Goal: Transaction & Acquisition: Purchase product/service

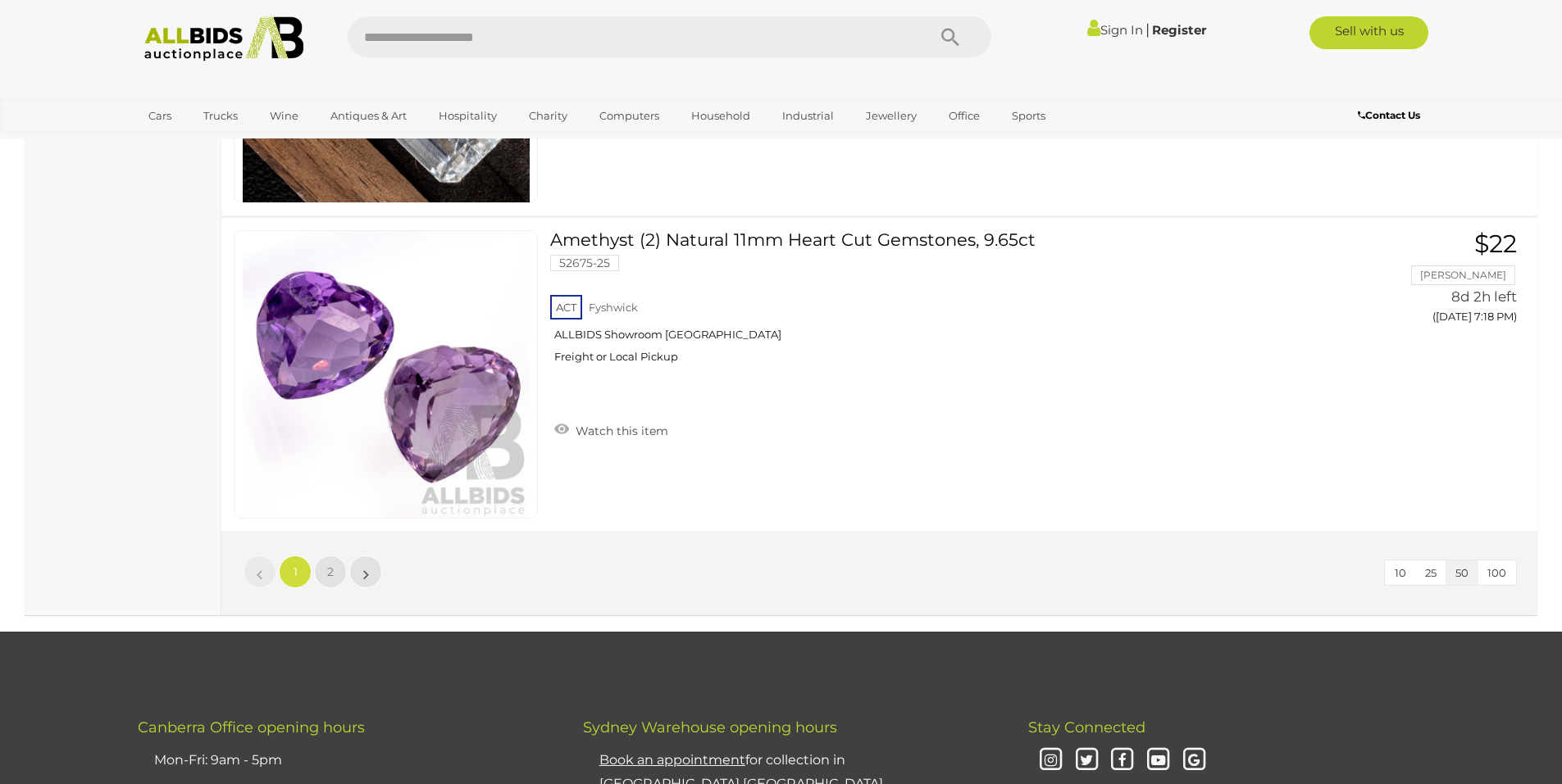
scroll to position [15818, 0]
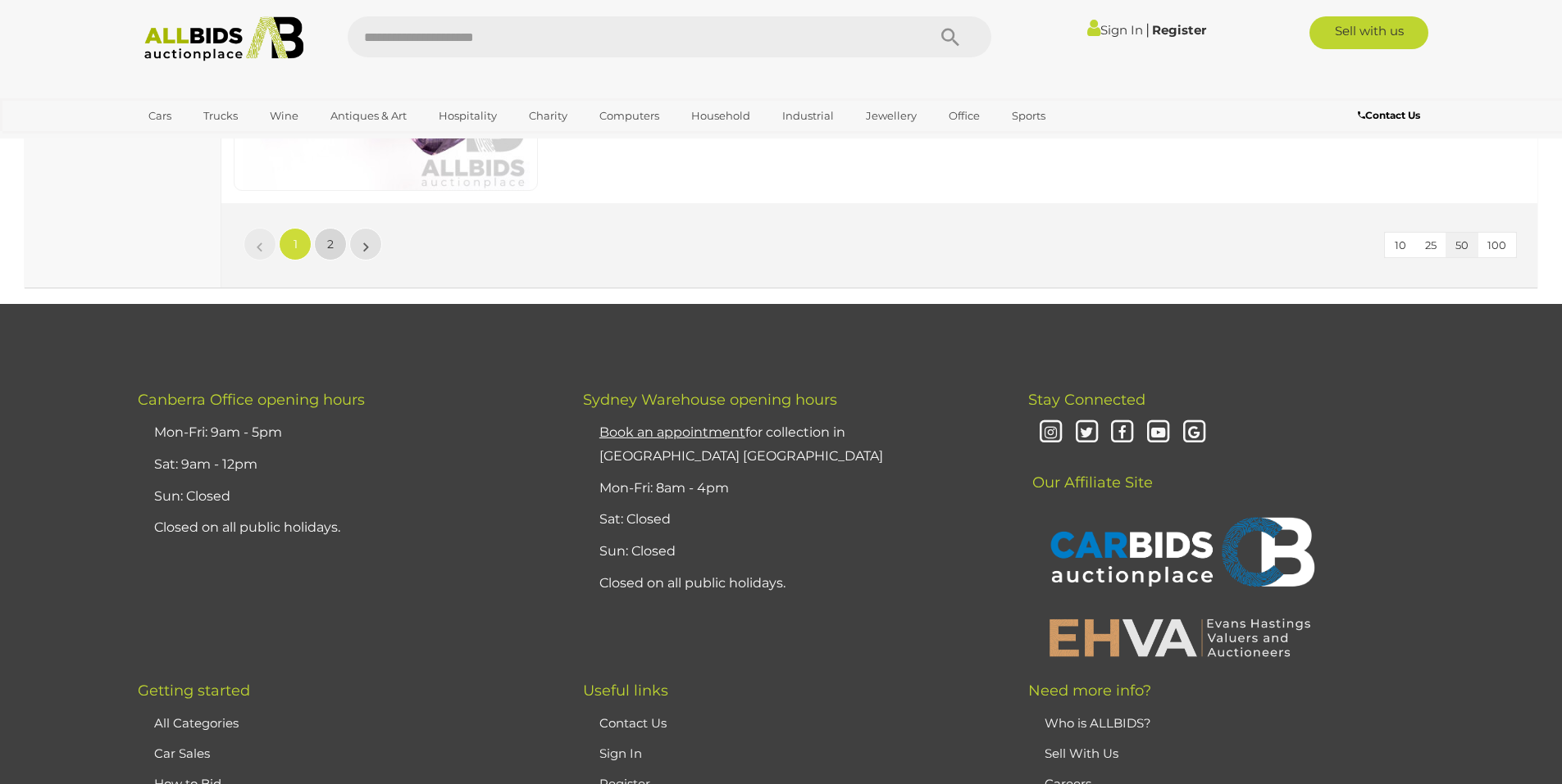
click at [324, 253] on link "2" at bounding box center [330, 244] width 33 height 33
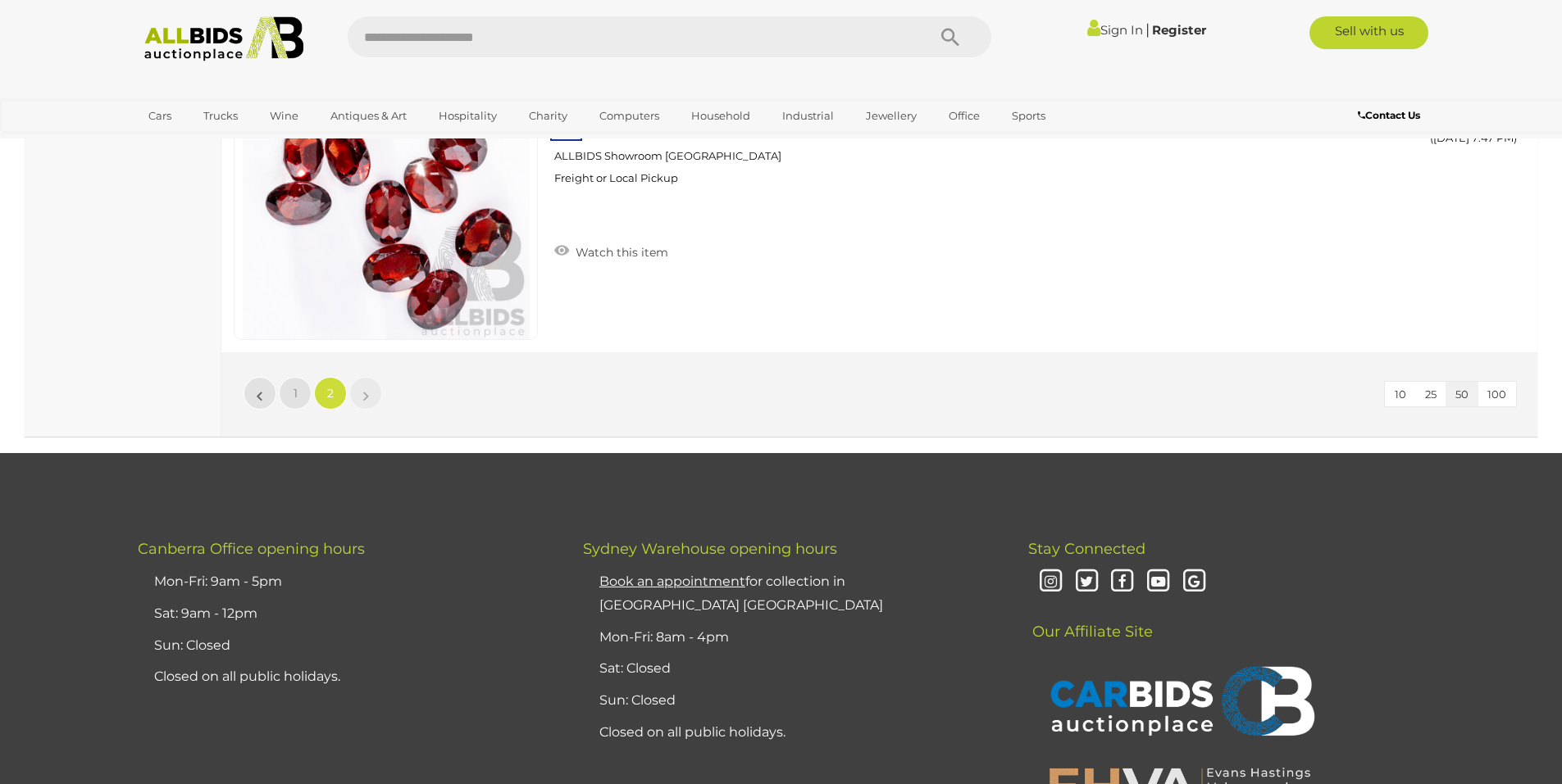
scroll to position [8767, 0]
